Goal: Navigation & Orientation: Understand site structure

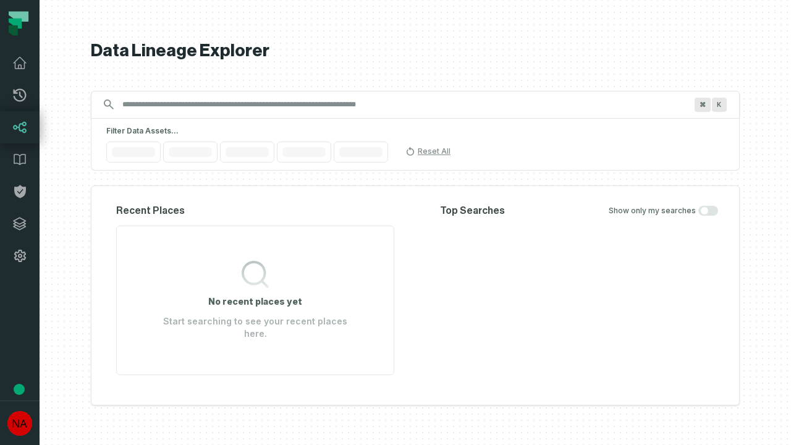
click at [20, 224] on icon at bounding box center [20, 224] width 12 height 12
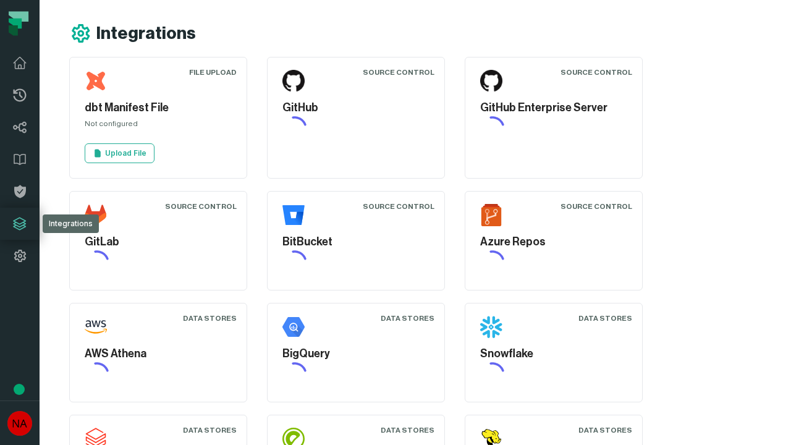
click at [20, 256] on icon at bounding box center [19, 256] width 15 height 15
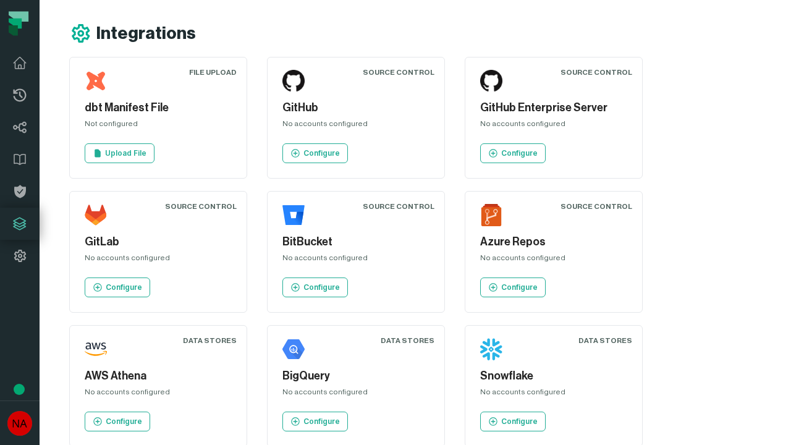
click at [20, 95] on icon at bounding box center [20, 95] width 13 height 13
